Goal: Task Accomplishment & Management: Use online tool/utility

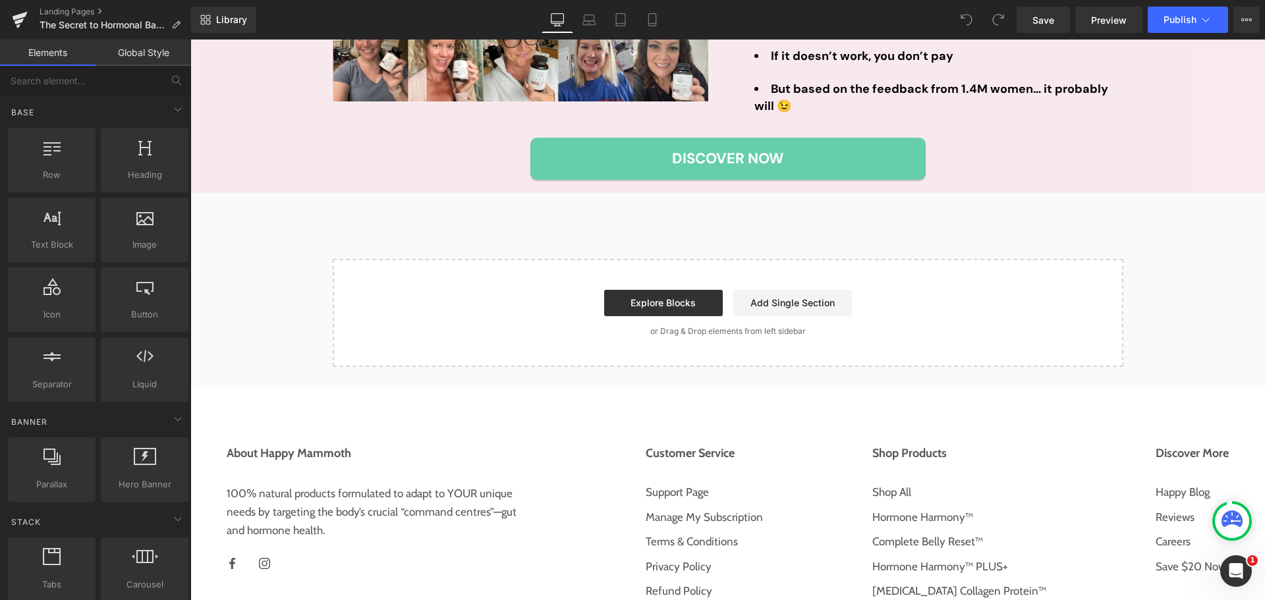
scroll to position [3361, 0]
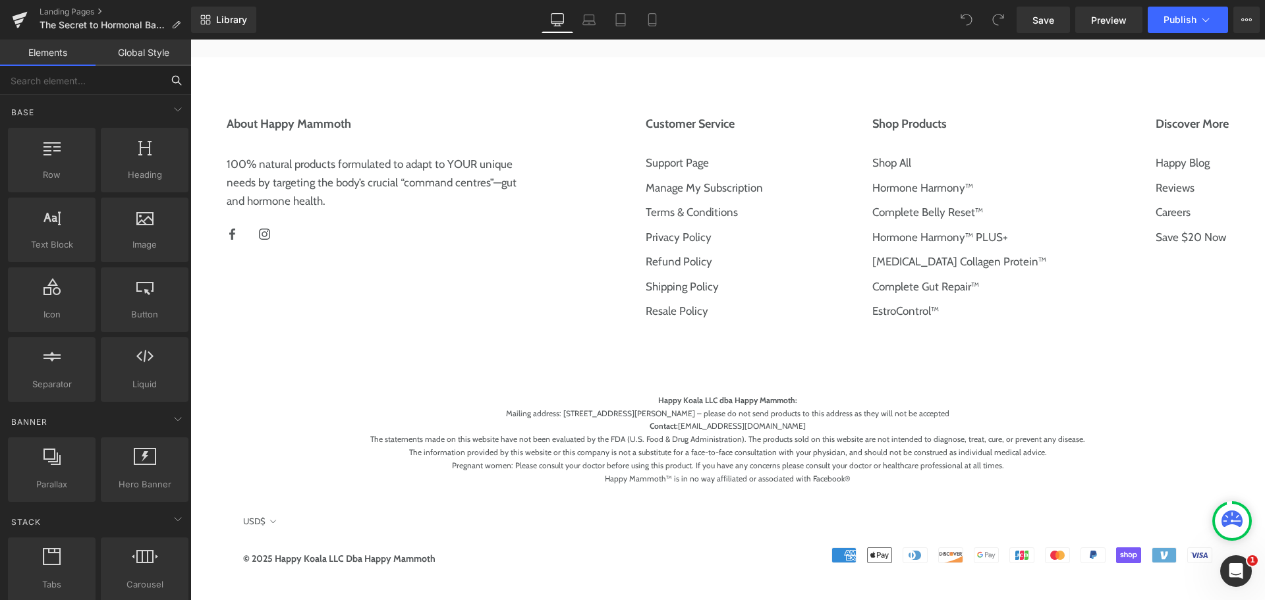
click at [103, 80] on input "text" at bounding box center [81, 80] width 162 height 29
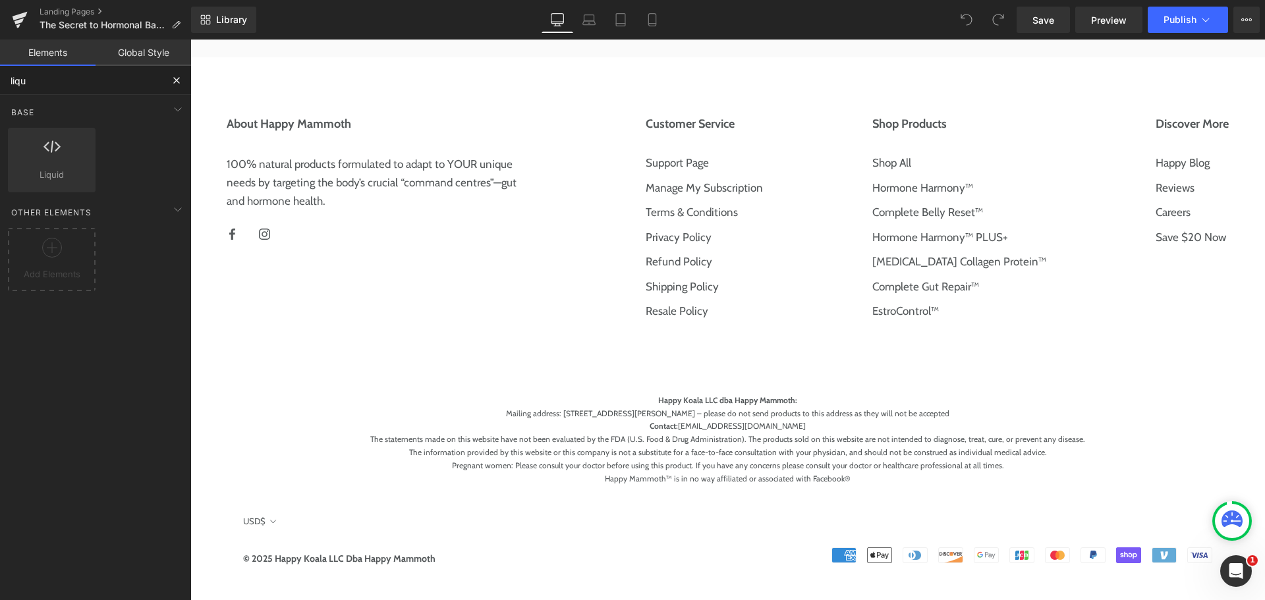
type input "liqui"
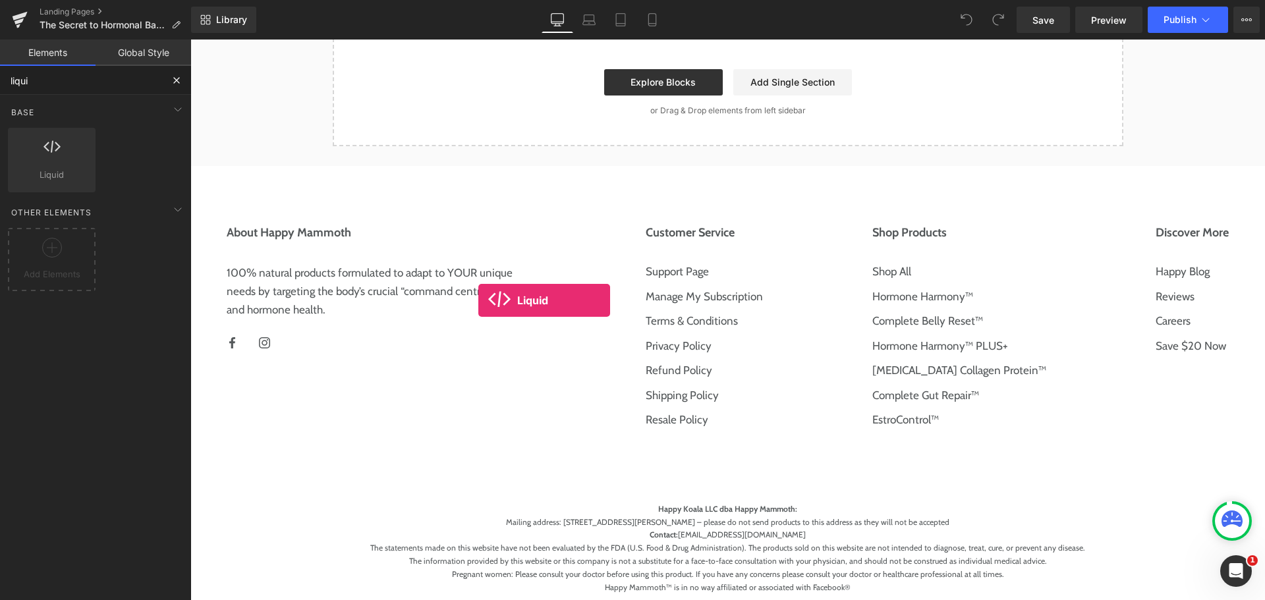
scroll to position [3031, 0]
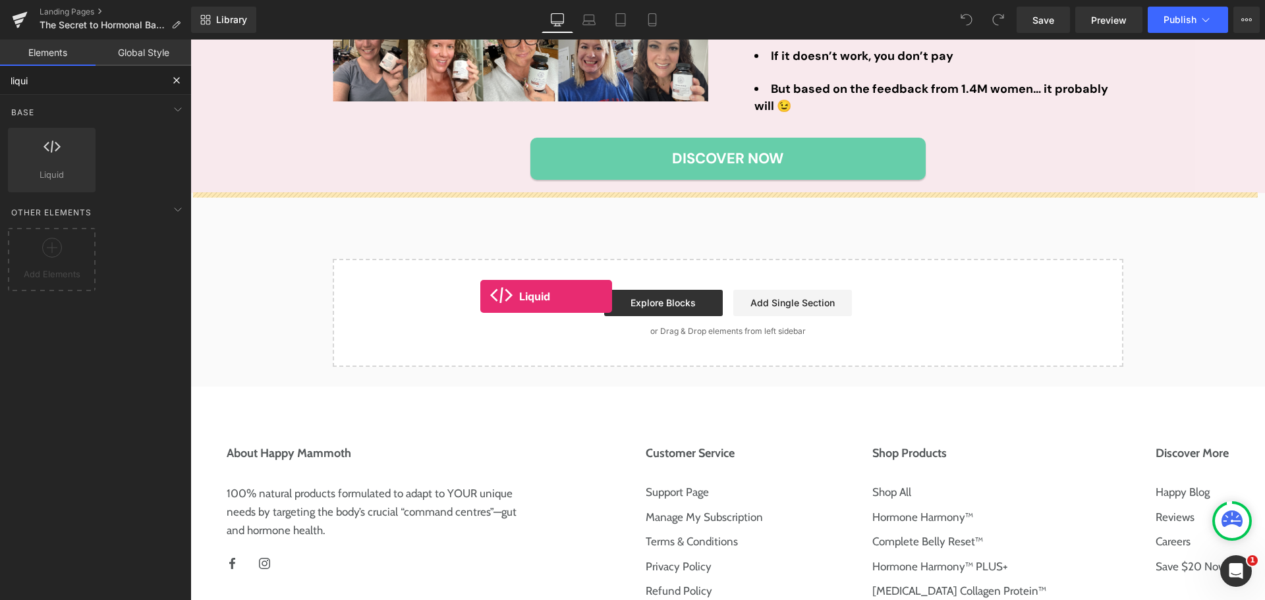
drag, startPoint x: 254, startPoint y: 202, endPoint x: 482, endPoint y: 252, distance: 232.8
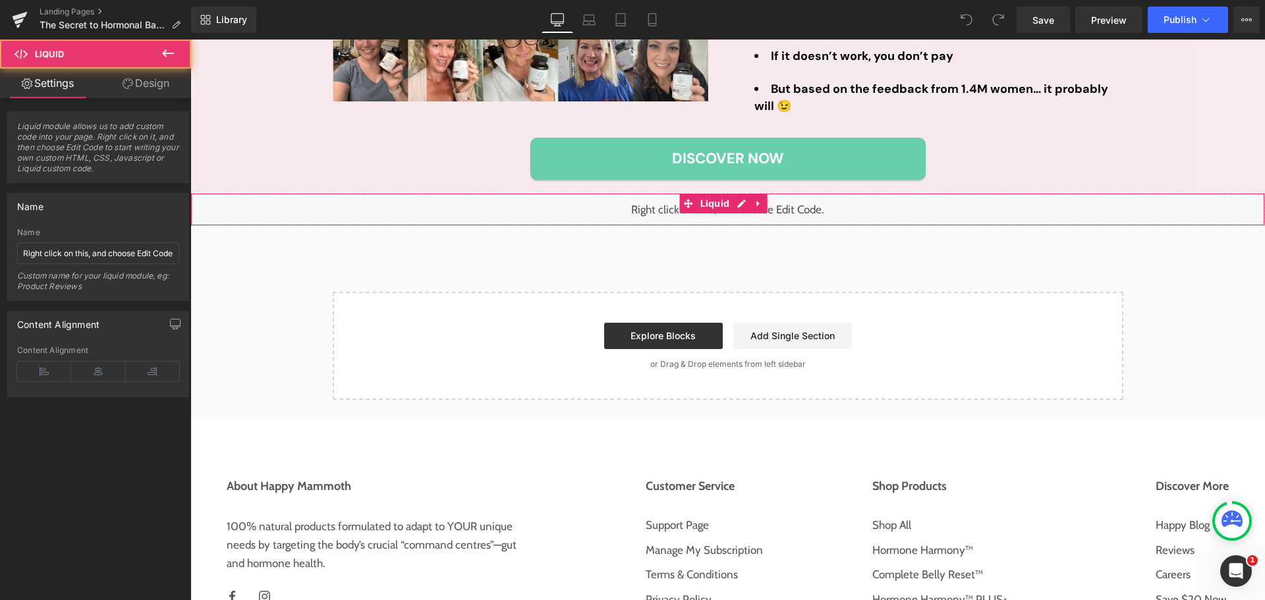
click at [387, 219] on div "Liquid" at bounding box center [727, 209] width 1075 height 33
click at [102, 246] on input "Right click on this, and choose Edit Code." at bounding box center [98, 253] width 162 height 22
type input "Footer Margin Top Removal"
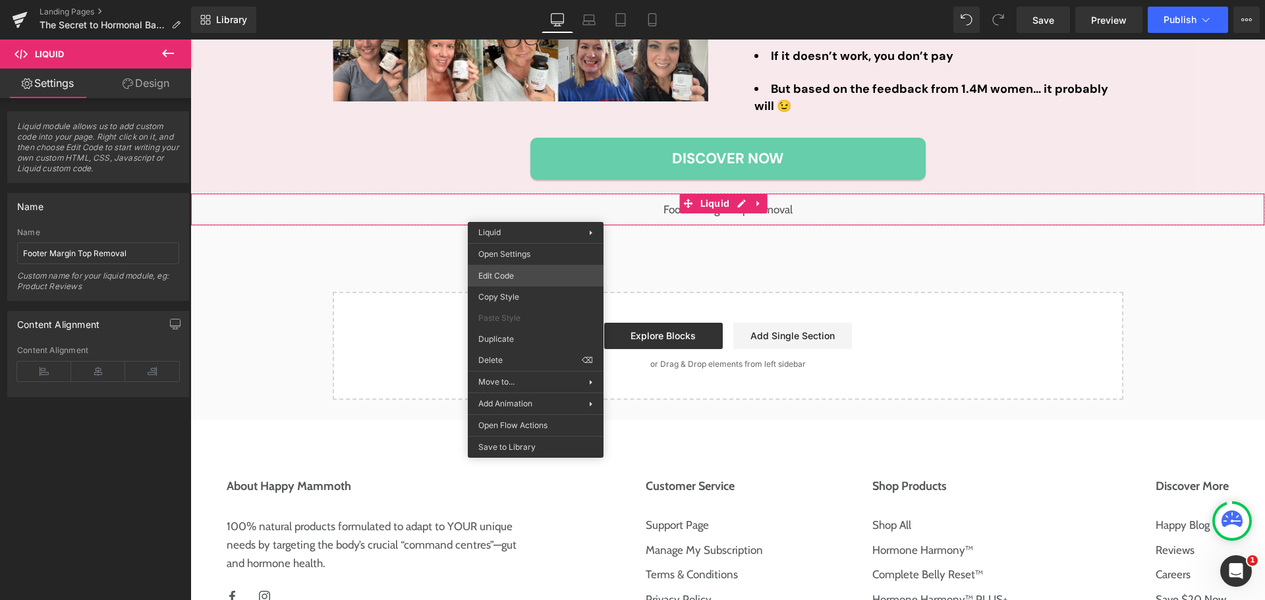
click at [506, 0] on div "Liquid You are previewing how the will restyle your page. You can not edit Elem…" at bounding box center [632, 0] width 1265 height 0
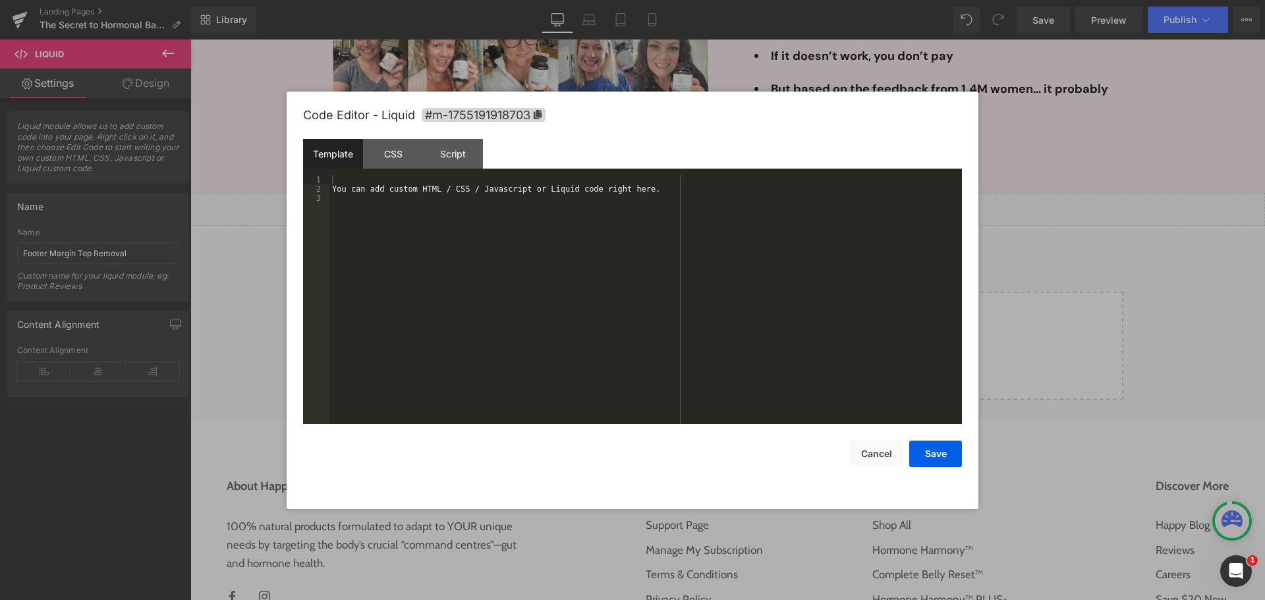
click at [394, 188] on div "You can add custom HTML / CSS / Javascript or Liquid code right here." at bounding box center [645, 309] width 633 height 268
click at [482, 235] on div at bounding box center [645, 309] width 633 height 268
click at [392, 154] on div "CSS" at bounding box center [393, 154] width 60 height 30
click at [436, 230] on div "#m-1755191918703 { }" at bounding box center [645, 309] width 633 height 268
click at [941, 450] on button "Save" at bounding box center [935, 454] width 53 height 26
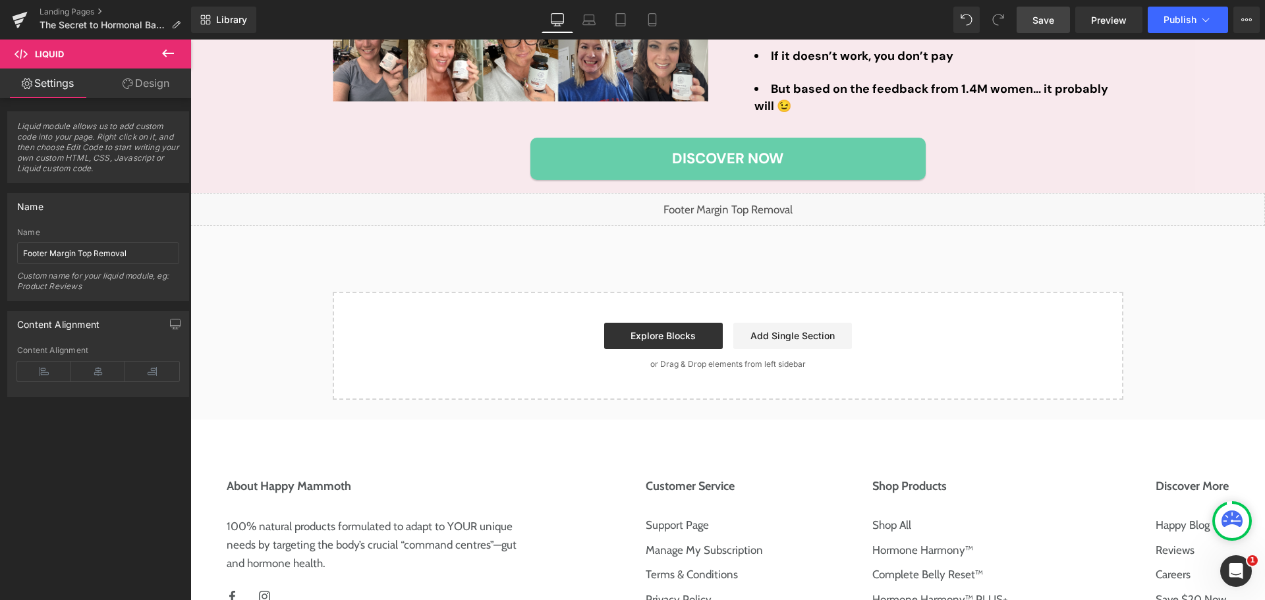
click at [1047, 20] on span "Save" at bounding box center [1044, 20] width 22 height 14
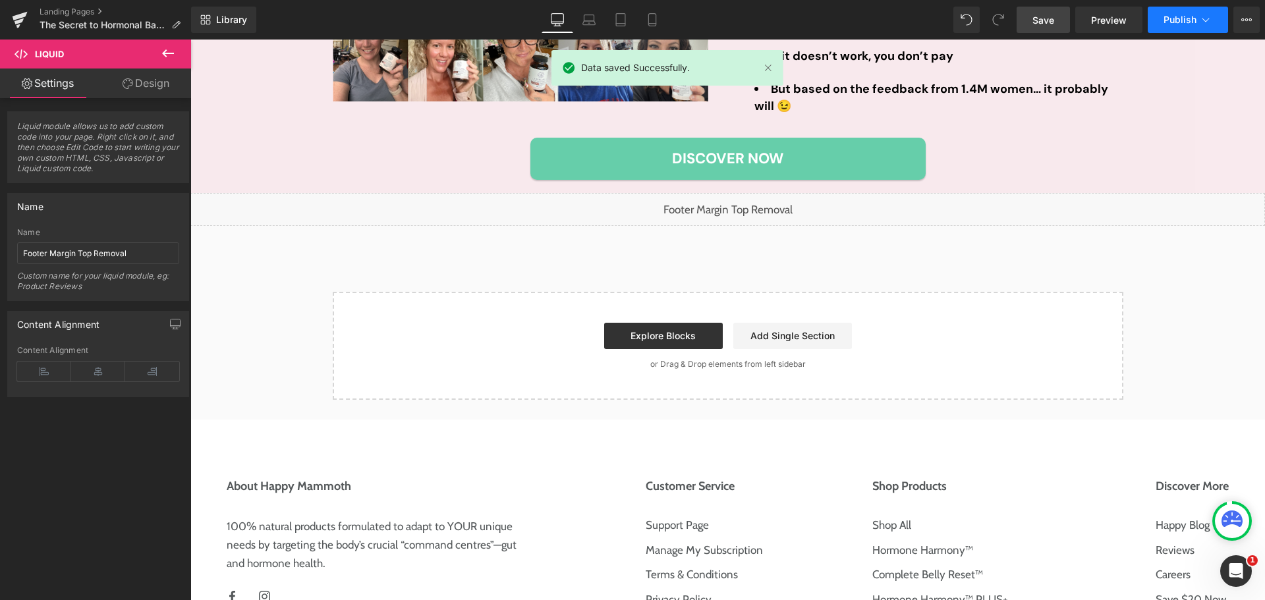
click at [1194, 22] on span "Publish" at bounding box center [1180, 19] width 33 height 11
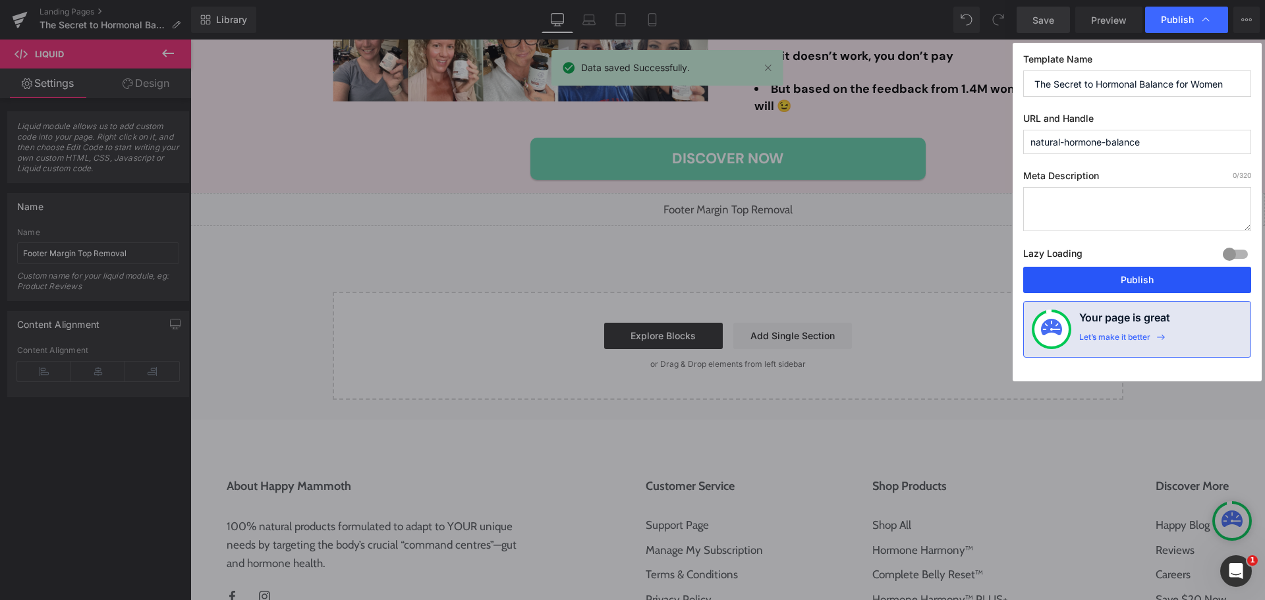
click at [1140, 281] on button "Publish" at bounding box center [1137, 280] width 228 height 26
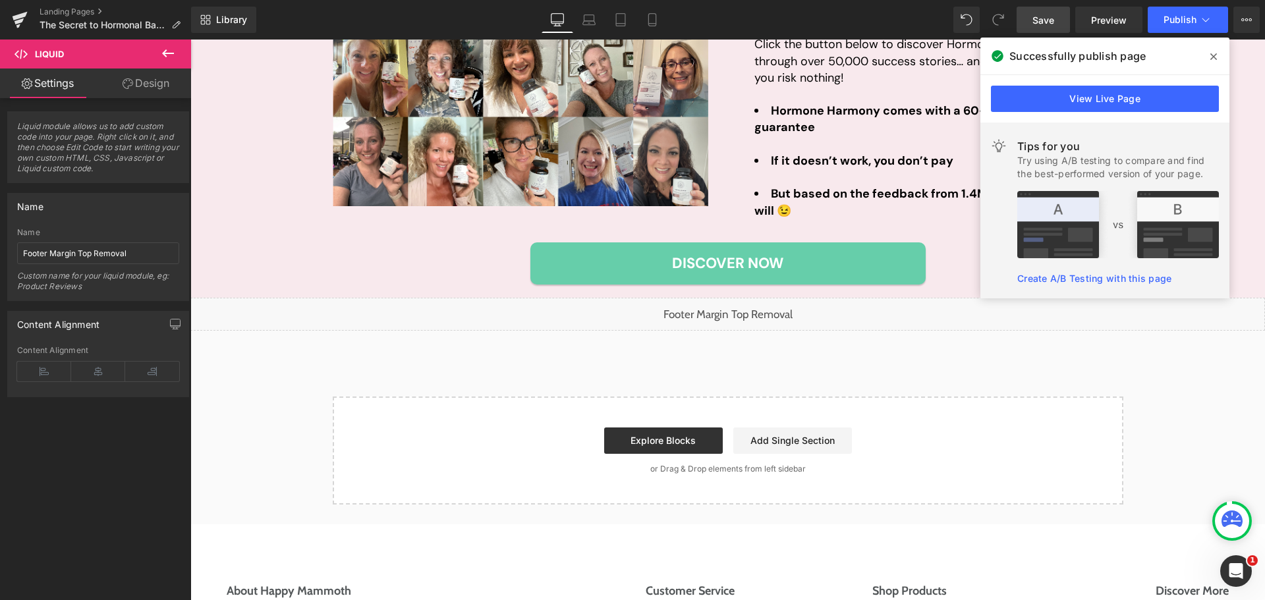
scroll to position [2899, 0]
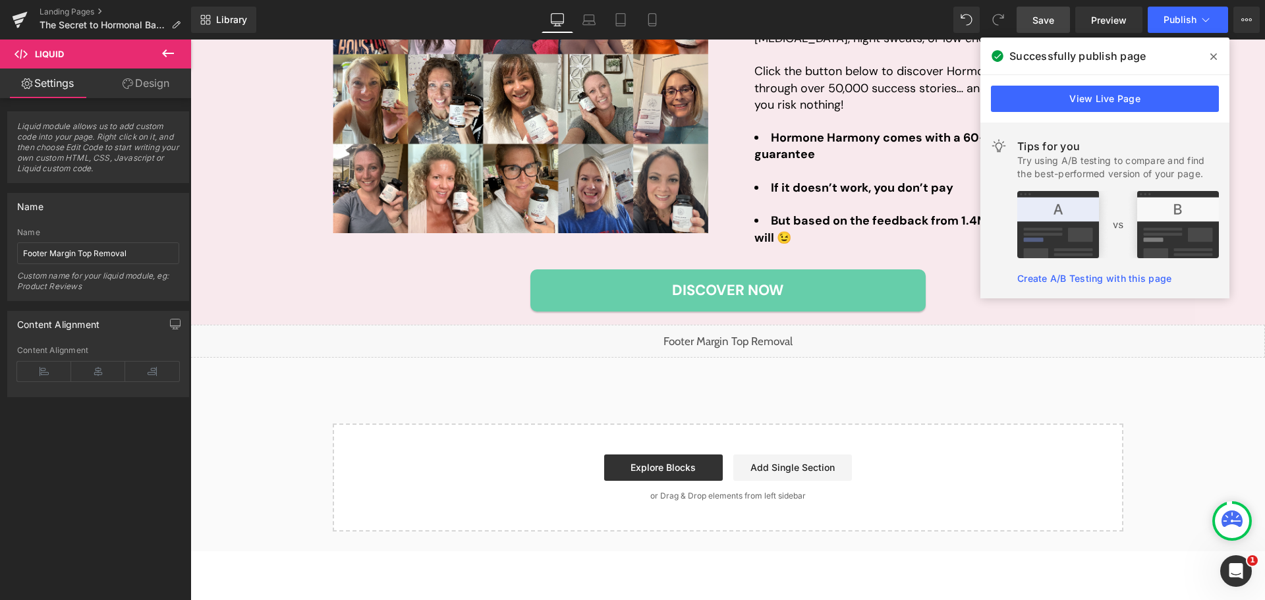
click at [1208, 55] on span at bounding box center [1213, 56] width 21 height 21
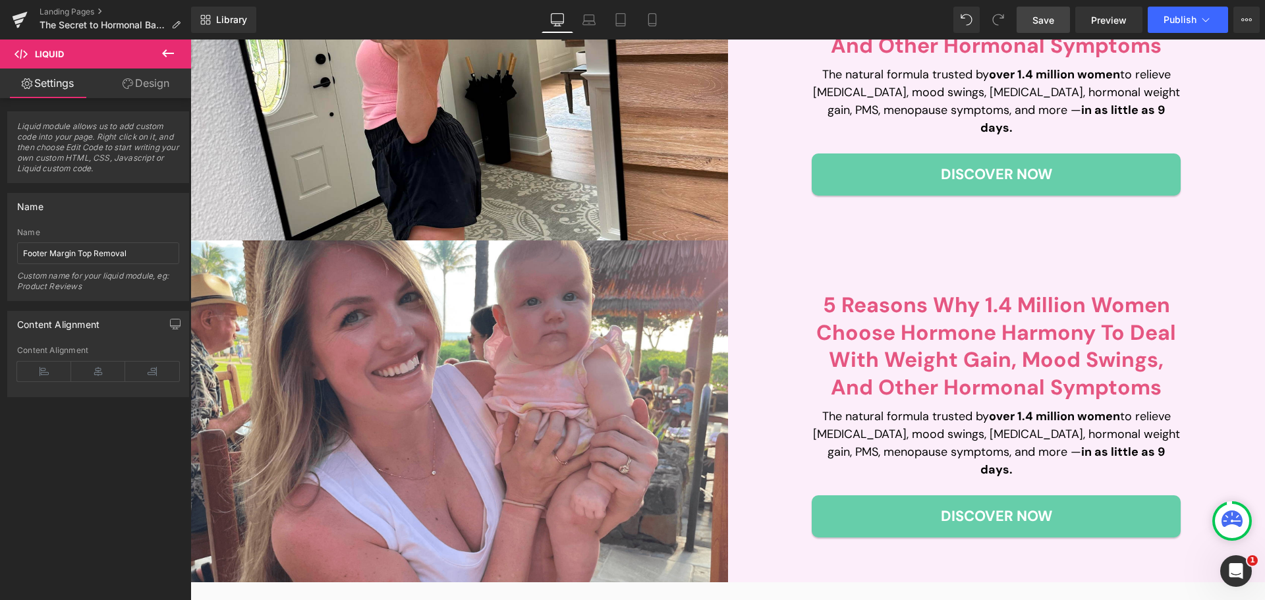
scroll to position [0, 0]
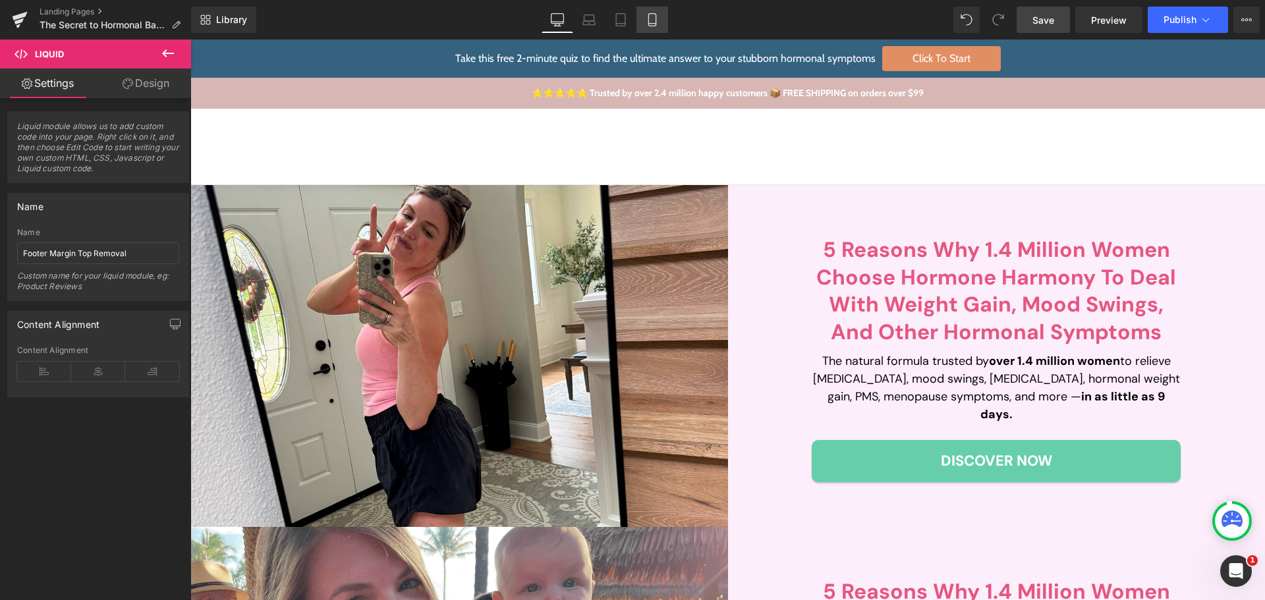
click at [658, 23] on icon at bounding box center [652, 19] width 13 height 13
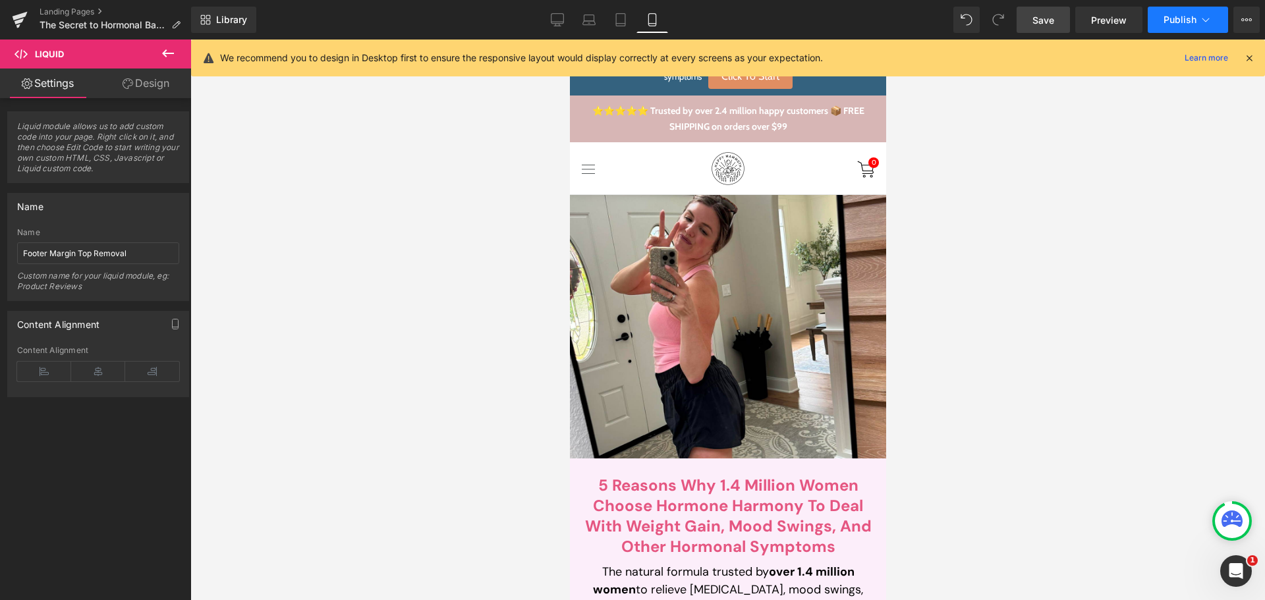
click at [1170, 18] on span "Publish" at bounding box center [1180, 19] width 33 height 11
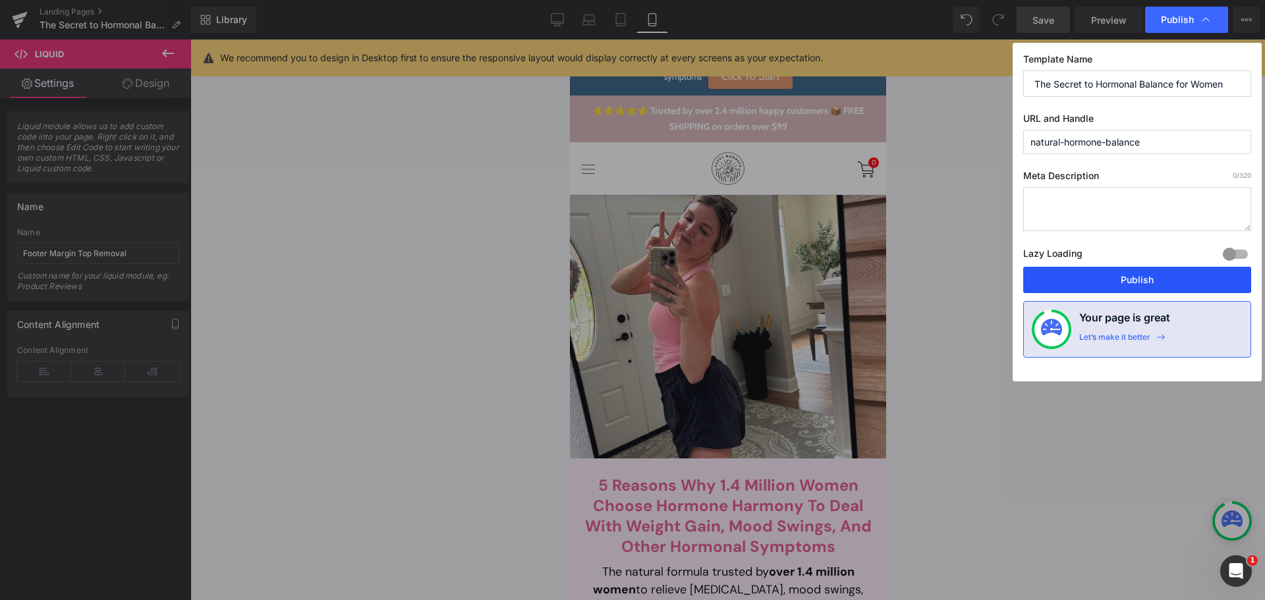
click at [1143, 278] on button "Publish" at bounding box center [1137, 280] width 228 height 26
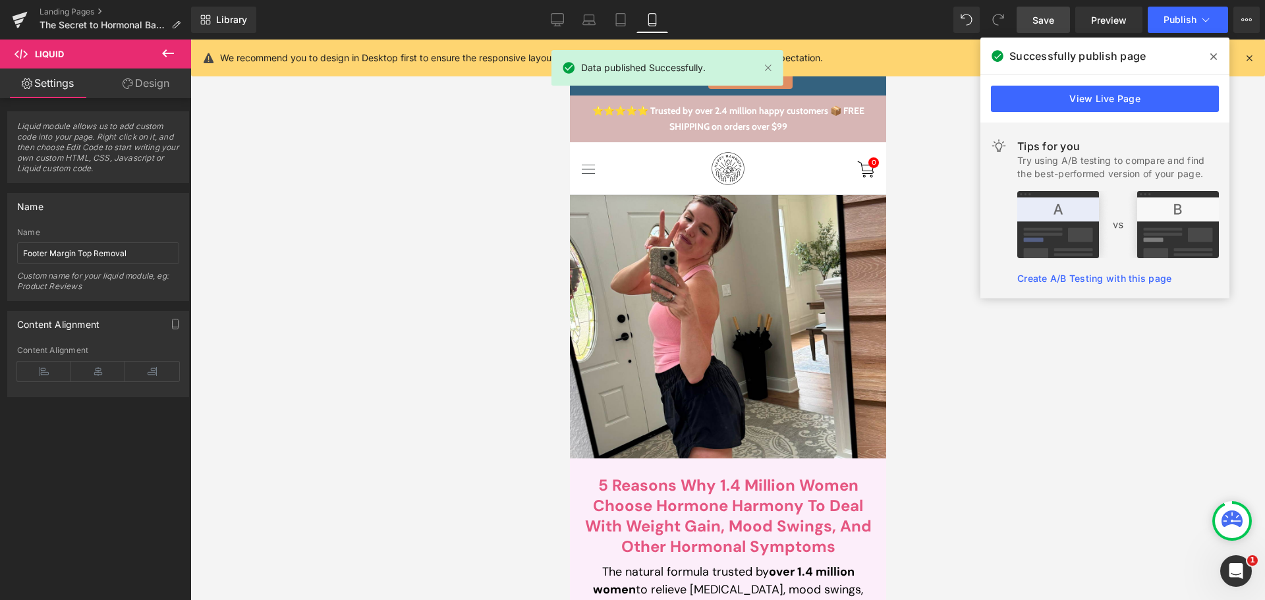
drag, startPoint x: 1221, startPoint y: 55, endPoint x: 1170, endPoint y: 50, distance: 50.9
click at [1221, 55] on span at bounding box center [1213, 56] width 21 height 21
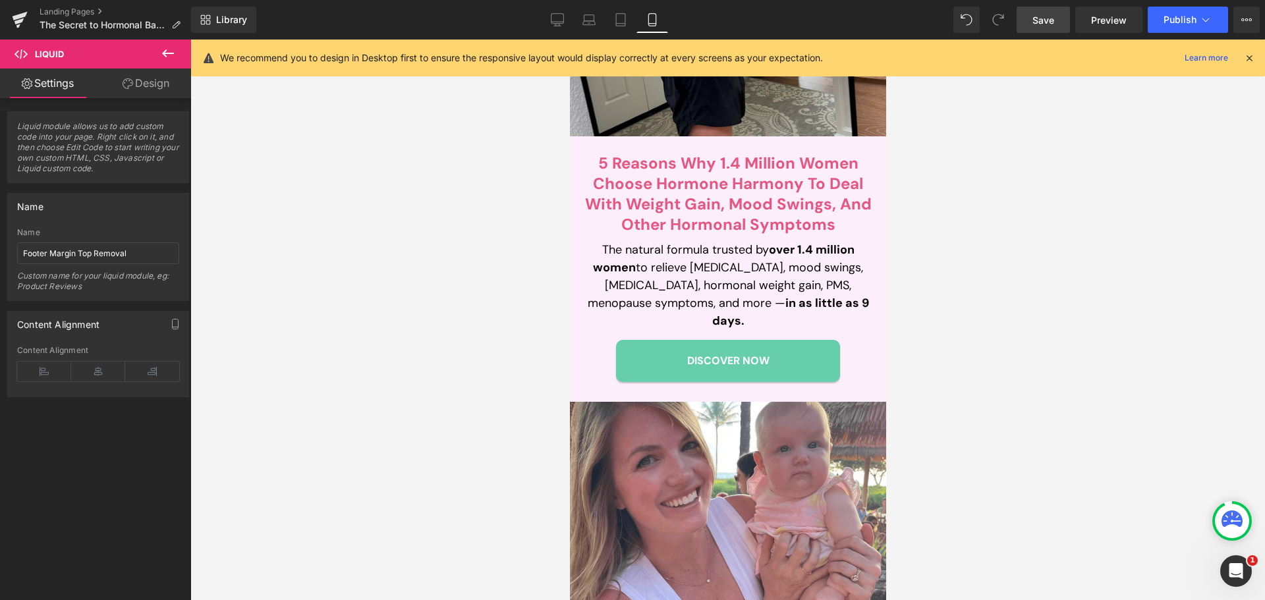
scroll to position [329, 0]
